Goal: Task Accomplishment & Management: Use online tool/utility

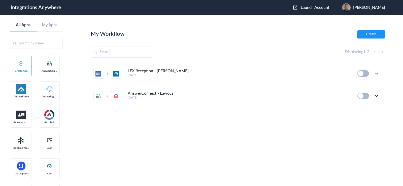
click at [309, 7] on span "Launch Account" at bounding box center [315, 8] width 29 height 4
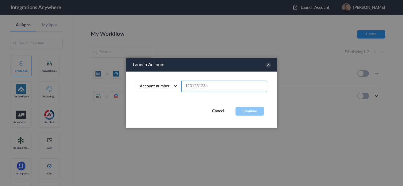
click at [215, 86] on input "text" at bounding box center [224, 86] width 86 height 11
paste input "8668490210"
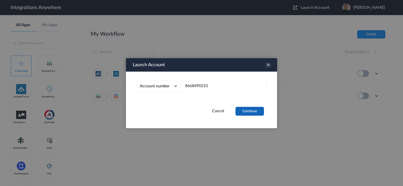
click at [248, 111] on button "Continue" at bounding box center [250, 111] width 28 height 9
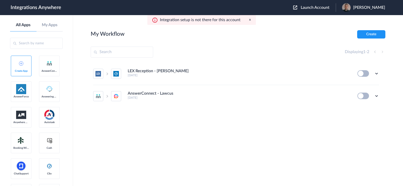
click at [313, 9] on span "Launch Account" at bounding box center [315, 8] width 29 height 4
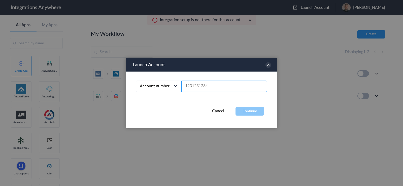
click at [204, 87] on input "text" at bounding box center [224, 86] width 86 height 11
paste input "8668490210"
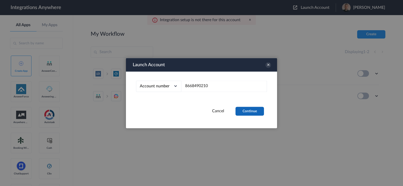
click at [246, 110] on button "Continue" at bounding box center [250, 111] width 28 height 9
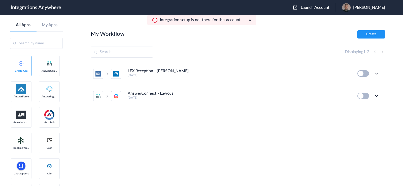
click at [313, 7] on span "Launch Account" at bounding box center [315, 8] width 29 height 4
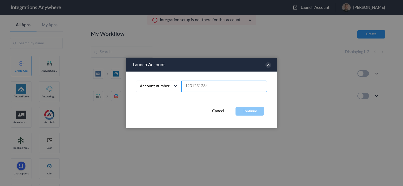
click at [206, 90] on input "text" at bounding box center [224, 86] width 86 height 11
paste input "8667642635"
type input "8667642635"
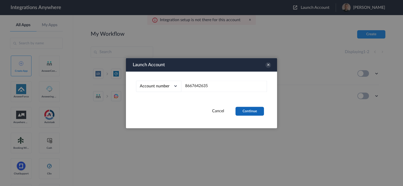
click at [249, 111] on button "Continue" at bounding box center [250, 111] width 28 height 9
